Goal: Task Accomplishment & Management: Complete application form

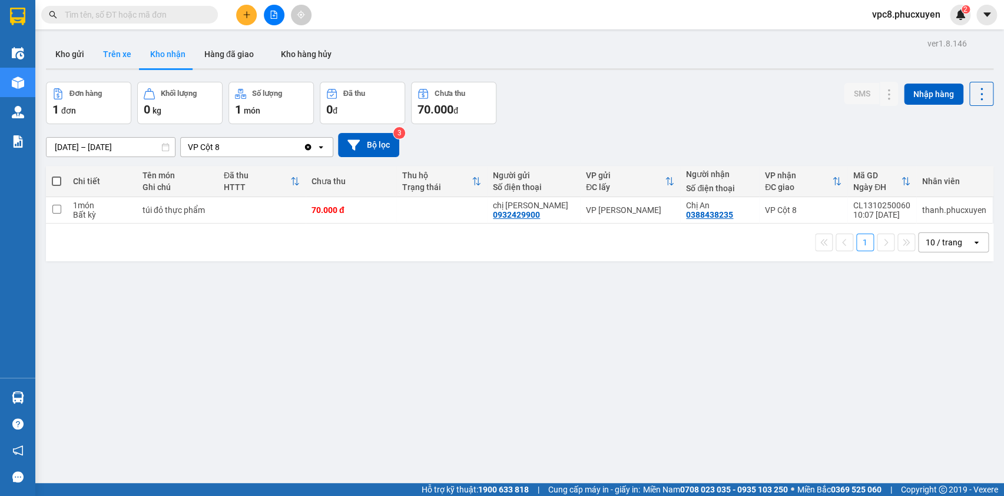
click at [94, 52] on button "Trên xe" at bounding box center [117, 54] width 47 height 28
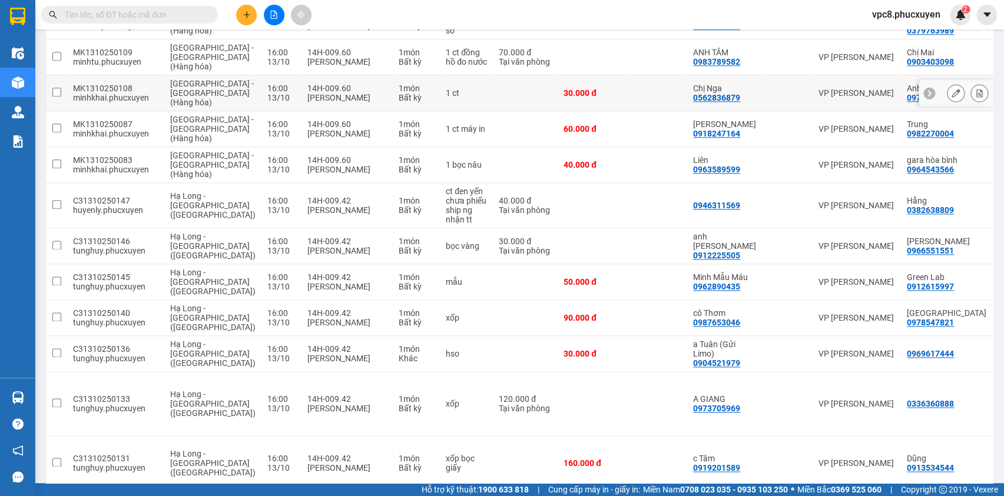
scroll to position [642, 0]
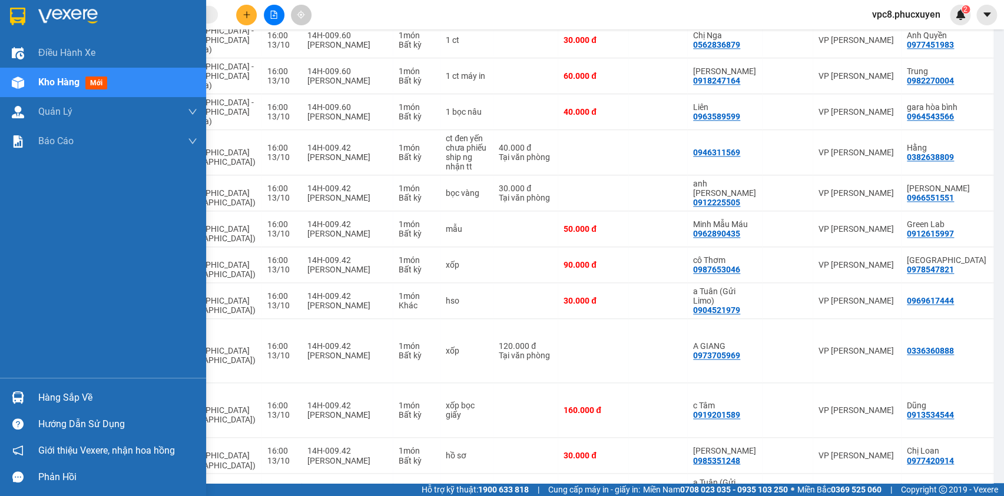
click at [20, 388] on div at bounding box center [18, 397] width 21 height 21
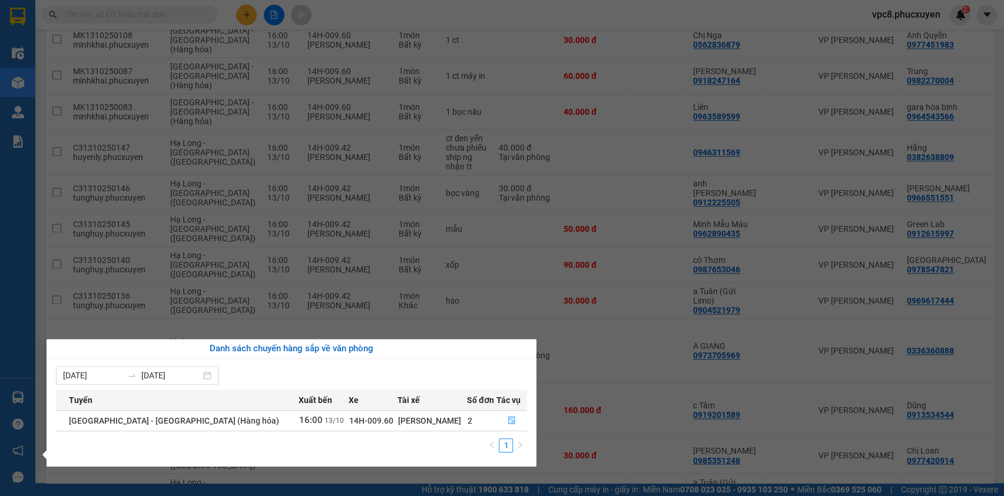
click at [421, 47] on section "Kết quả tìm kiếm ( 0 ) Bộ lọc No Data vpc8.phucxuyen 2 Điều hành xe Kho hàng mớ…" at bounding box center [502, 248] width 1004 height 496
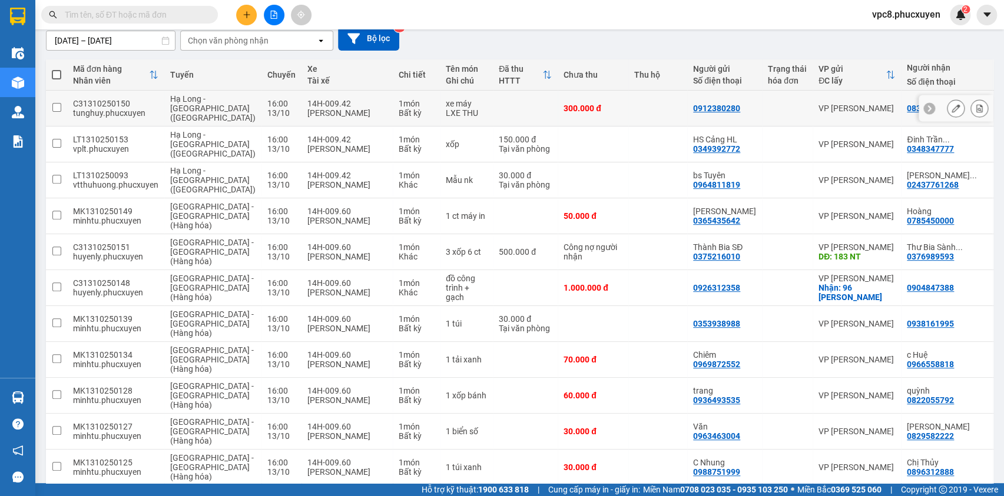
scroll to position [0, 0]
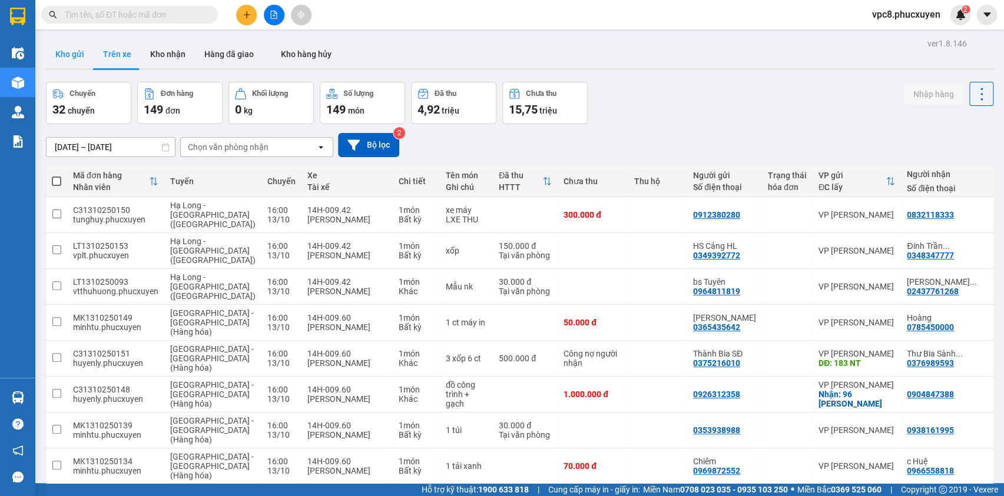
click at [70, 55] on button "Kho gửi" at bounding box center [70, 54] width 48 height 28
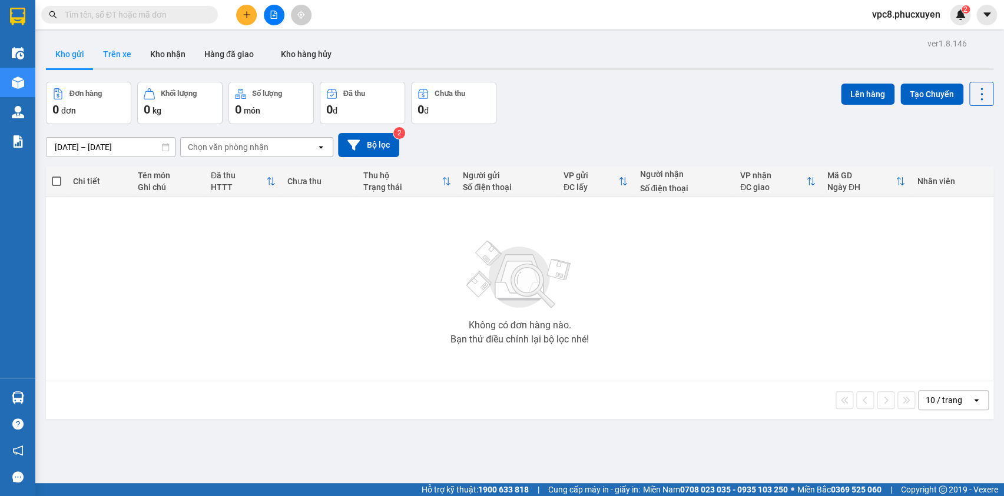
click at [110, 53] on button "Trên xe" at bounding box center [117, 54] width 47 height 28
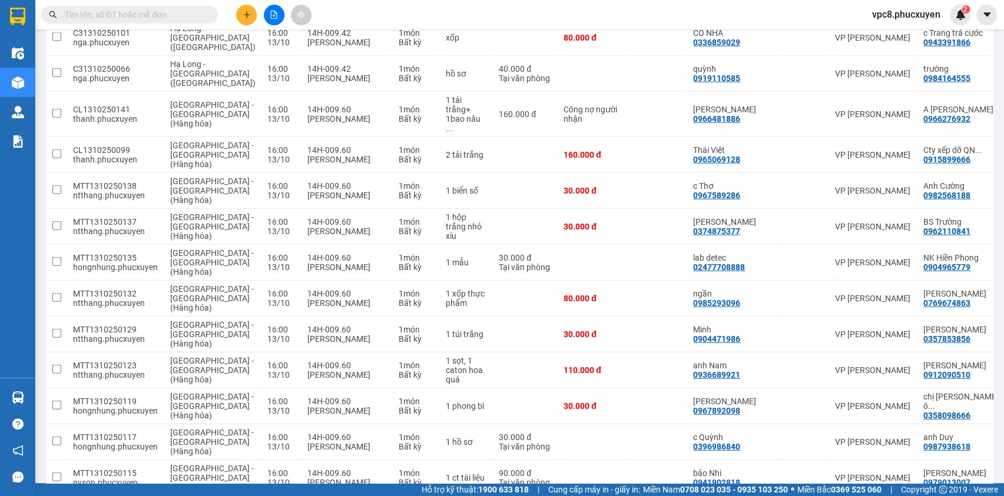
scroll to position [1498, 0]
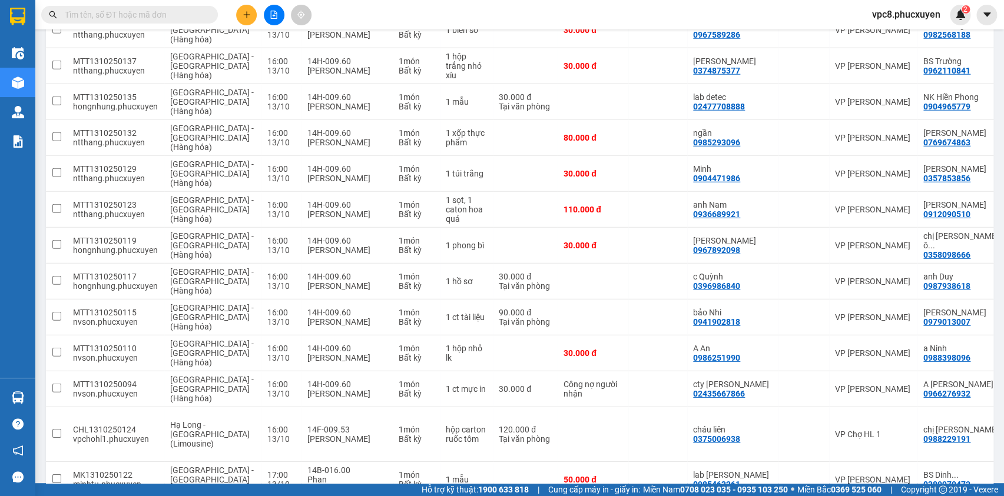
click at [146, 22] on span at bounding box center [129, 15] width 177 height 18
click at [146, 16] on input "text" at bounding box center [134, 14] width 139 height 13
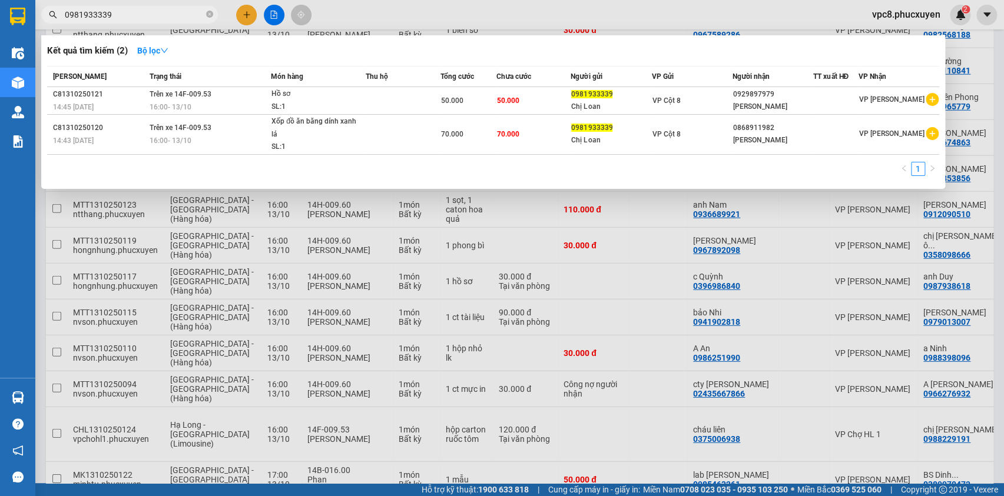
type input "0981933339"
click at [370, 9] on div at bounding box center [502, 248] width 1004 height 496
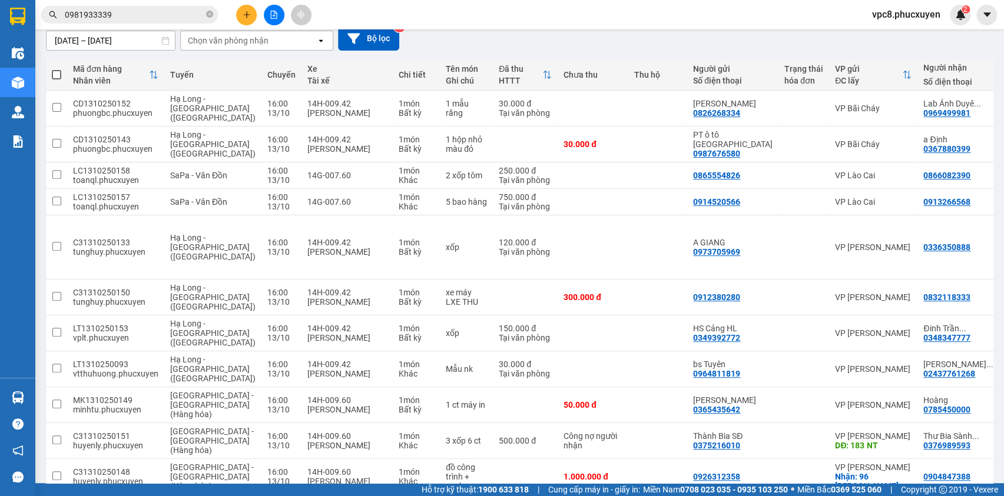
scroll to position [0, 0]
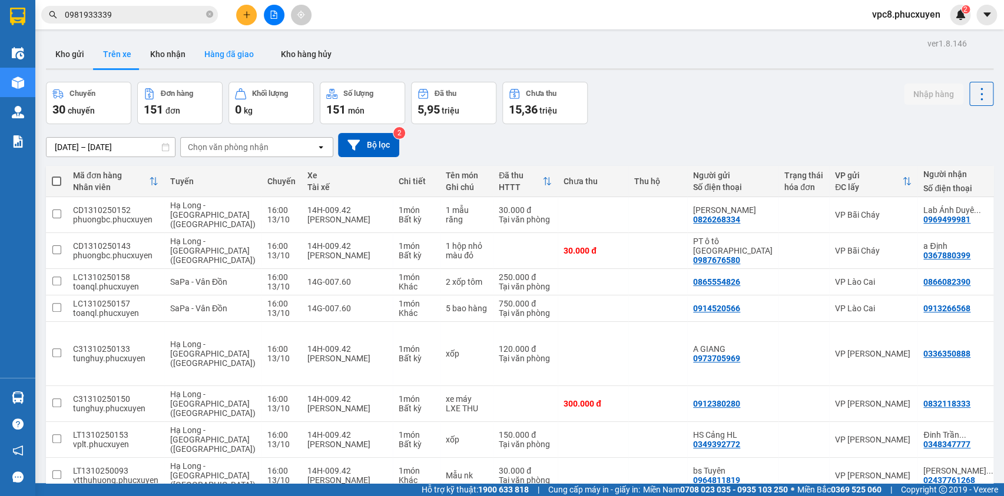
click at [172, 53] on button "Kho nhận" at bounding box center [168, 54] width 54 height 28
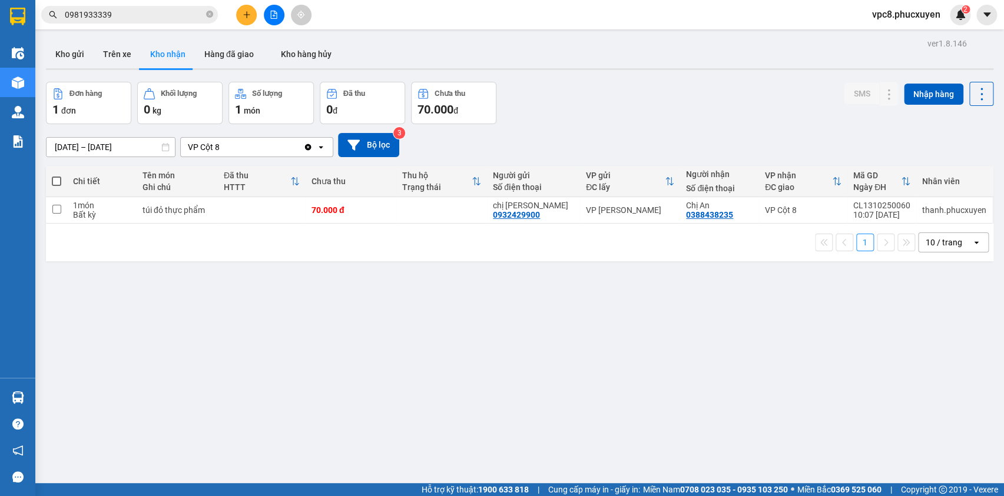
click at [612, 72] on div "ver 1.8.146 Kho gửi Trên xe Kho nhận Hàng đã giao Kho hàng hủy Đơn hàng 1 đơn K…" at bounding box center [519, 283] width 957 height 496
click at [665, 94] on div "Đơn hàng 1 đơn Khối lượng 0 kg Số lượng 1 món Đã thu 0 đ Chưa thu 70.000 đ SMS …" at bounding box center [519, 103] width 947 height 42
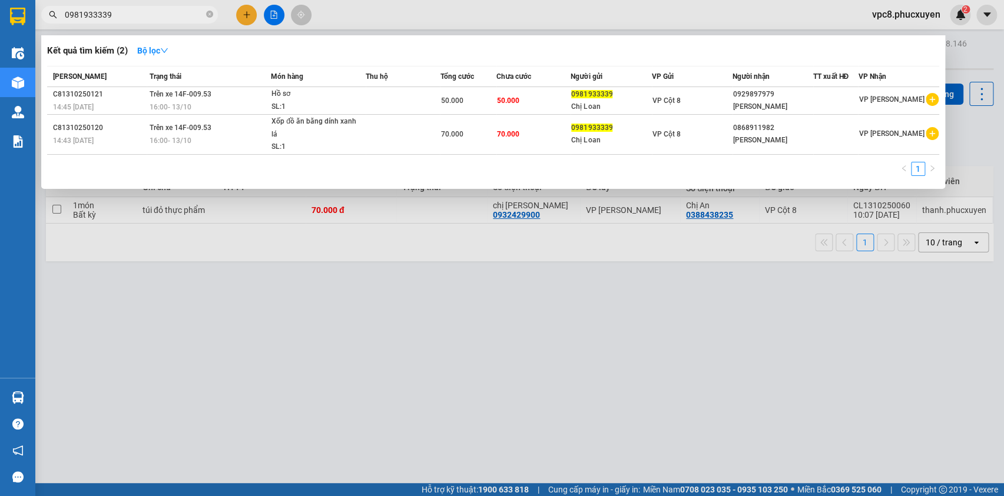
click at [143, 18] on input "0981933339" at bounding box center [134, 14] width 139 height 13
click at [358, 305] on div at bounding box center [502, 248] width 1004 height 496
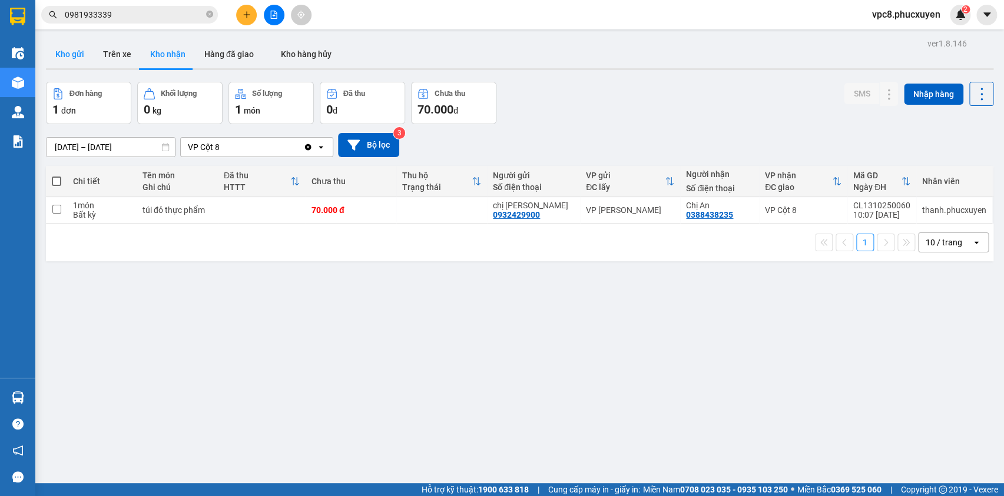
click at [72, 51] on button "Kho gửi" at bounding box center [70, 54] width 48 height 28
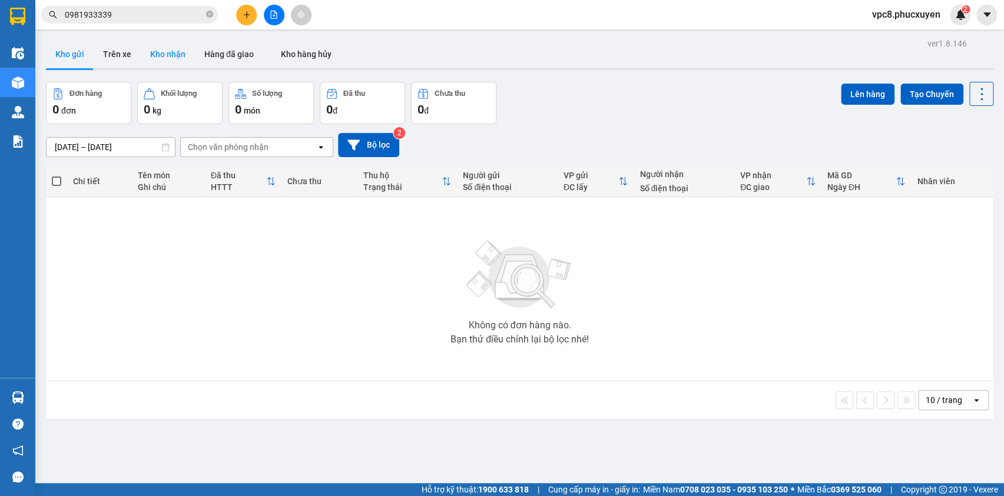
click at [165, 54] on button "Kho nhận" at bounding box center [168, 54] width 54 height 28
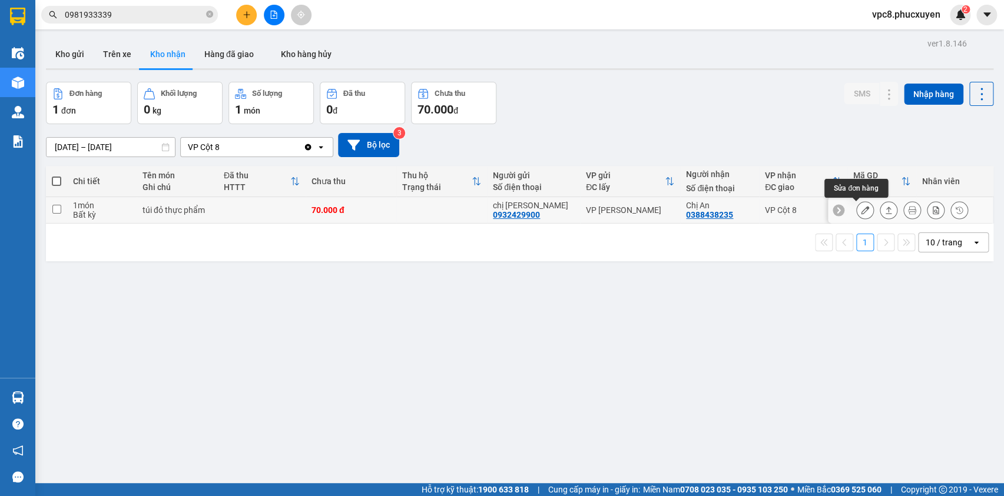
click at [862, 211] on button at bounding box center [864, 210] width 16 height 21
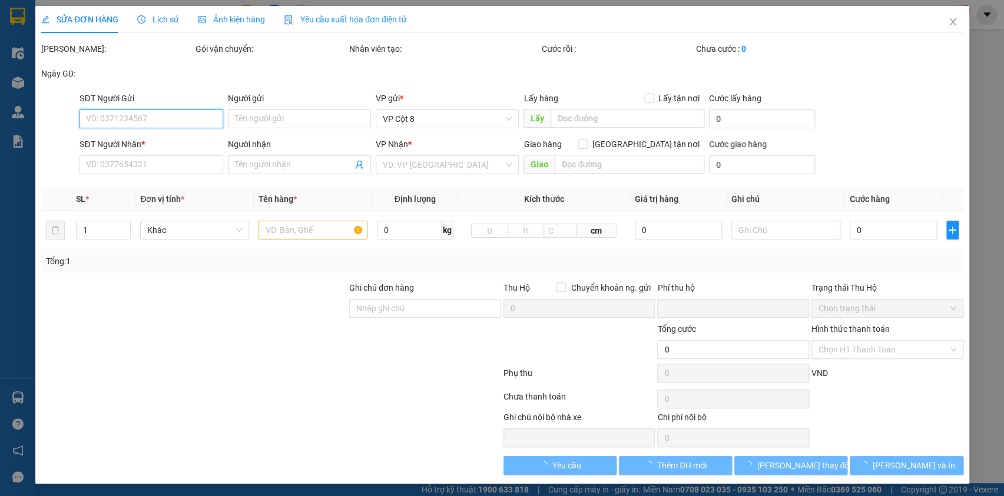
type input "0932429900"
type input "chị [PERSON_NAME]"
type input "0388438235"
type input "Chị An"
type input "0"
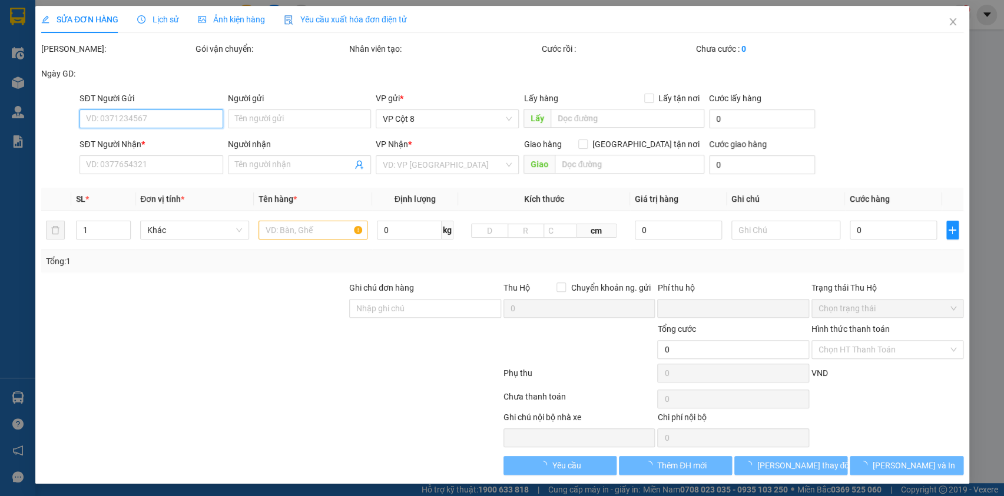
type input "70.000"
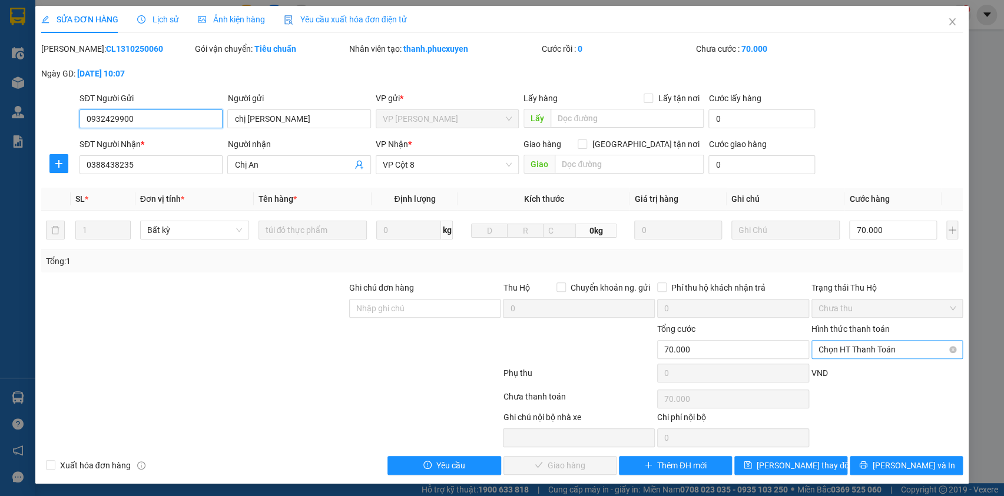
click at [861, 350] on span "Chọn HT Thanh Toán" at bounding box center [887, 350] width 138 height 18
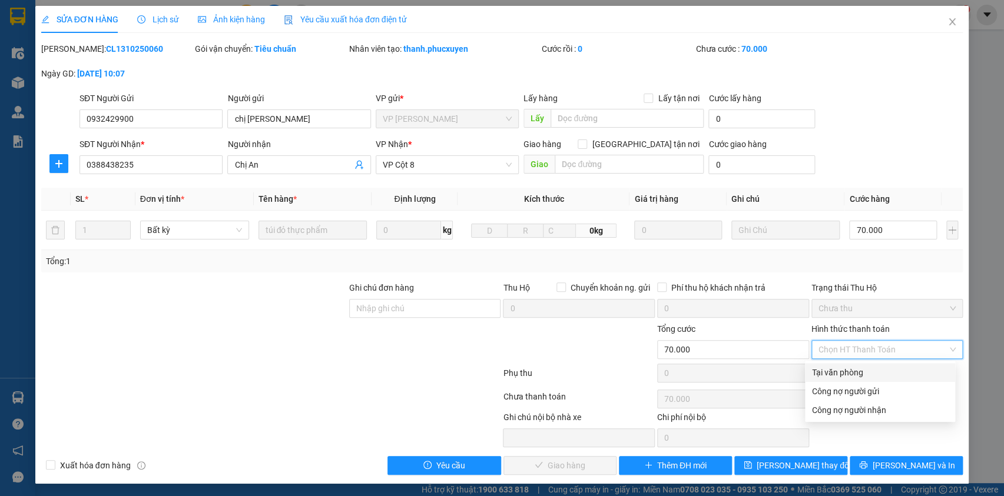
click at [838, 370] on div "Tại văn phòng" at bounding box center [880, 372] width 136 height 13
type input "0"
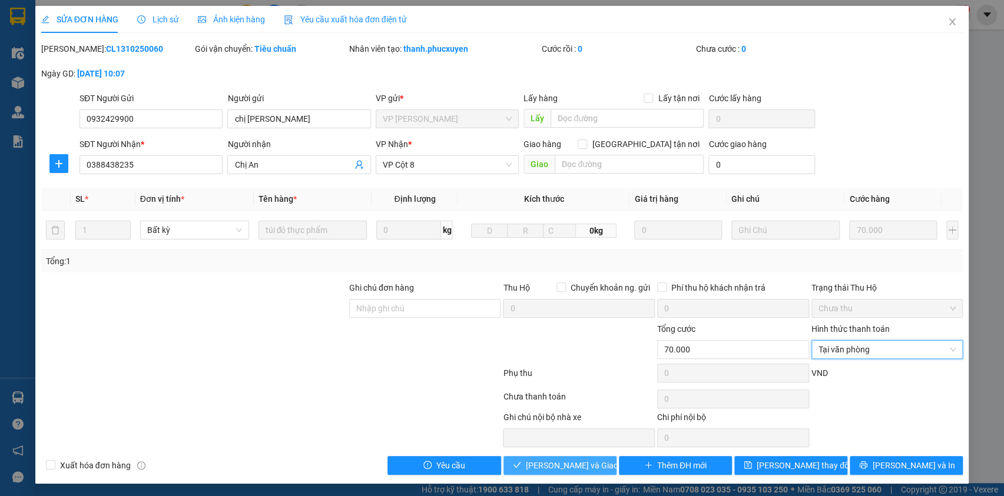
click at [537, 467] on span "[PERSON_NAME] và Giao hàng" at bounding box center [582, 465] width 113 height 13
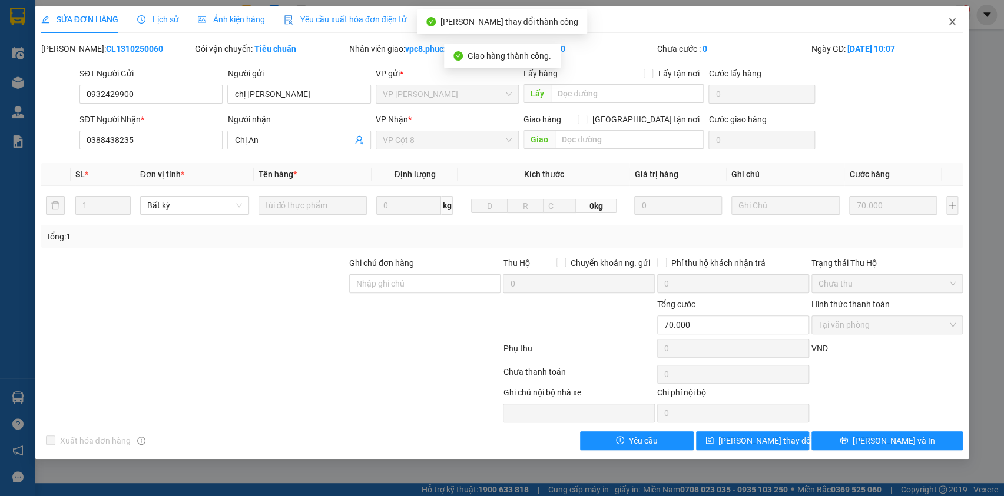
click at [947, 21] on icon "close" at bounding box center [951, 21] width 9 height 9
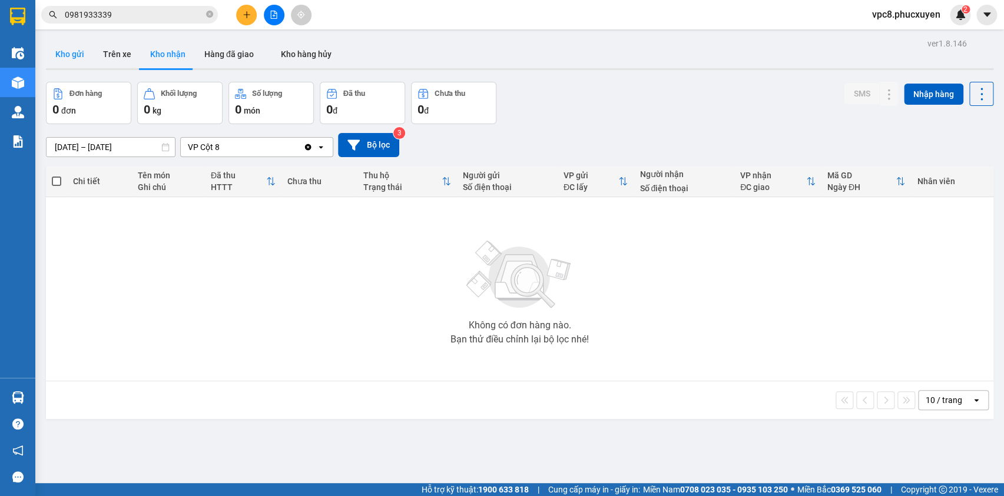
click at [71, 54] on button "Kho gửi" at bounding box center [70, 54] width 48 height 28
click at [157, 49] on button "Kho nhận" at bounding box center [168, 54] width 54 height 28
click at [586, 99] on div "Đơn hàng 0 đơn Khối lượng 0 kg Số lượng 0 món Đã thu 0 đ Chưa thu 0 đ SMS Nhập …" at bounding box center [519, 103] width 947 height 42
click at [63, 53] on button "Kho gửi" at bounding box center [70, 54] width 48 height 28
